Goal: Task Accomplishment & Management: Use online tool/utility

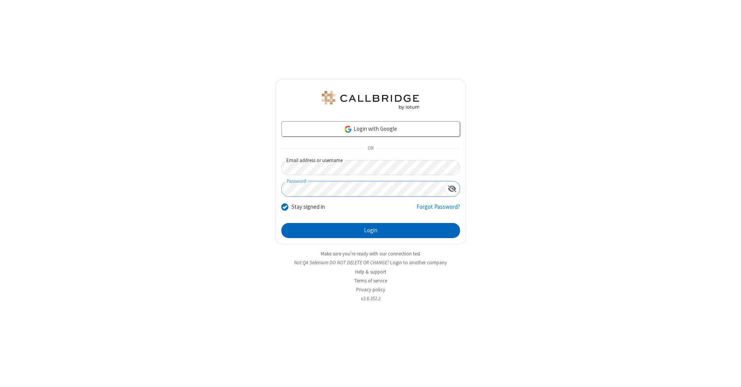
click at [371, 231] on button "Login" at bounding box center [371, 230] width 179 height 15
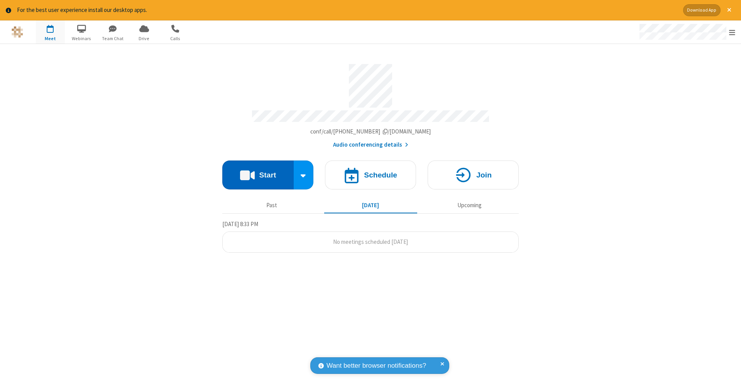
click at [258, 171] on button "Start" at bounding box center [257, 175] width 71 height 29
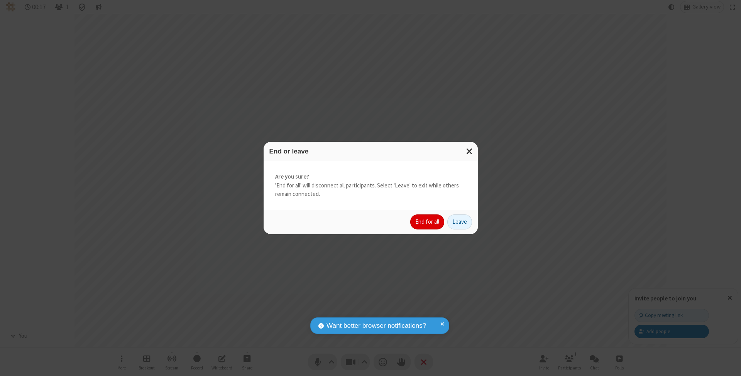
click at [428, 222] on button "End for all" at bounding box center [427, 222] width 34 height 15
